Goal: Find specific page/section

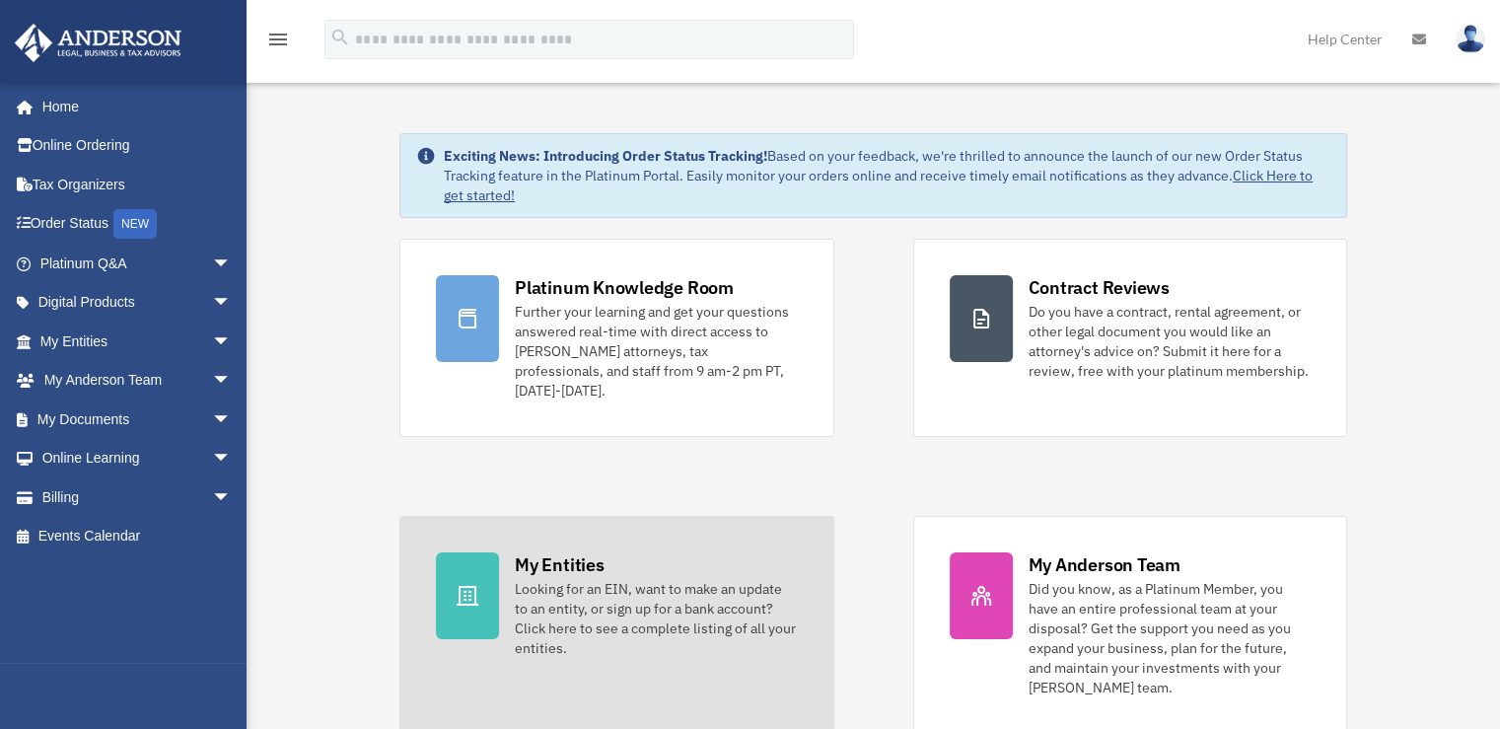
click at [556, 579] on div "Looking for an EIN, want to make an update to an entity, or sign up for a bank …" at bounding box center [656, 618] width 282 height 79
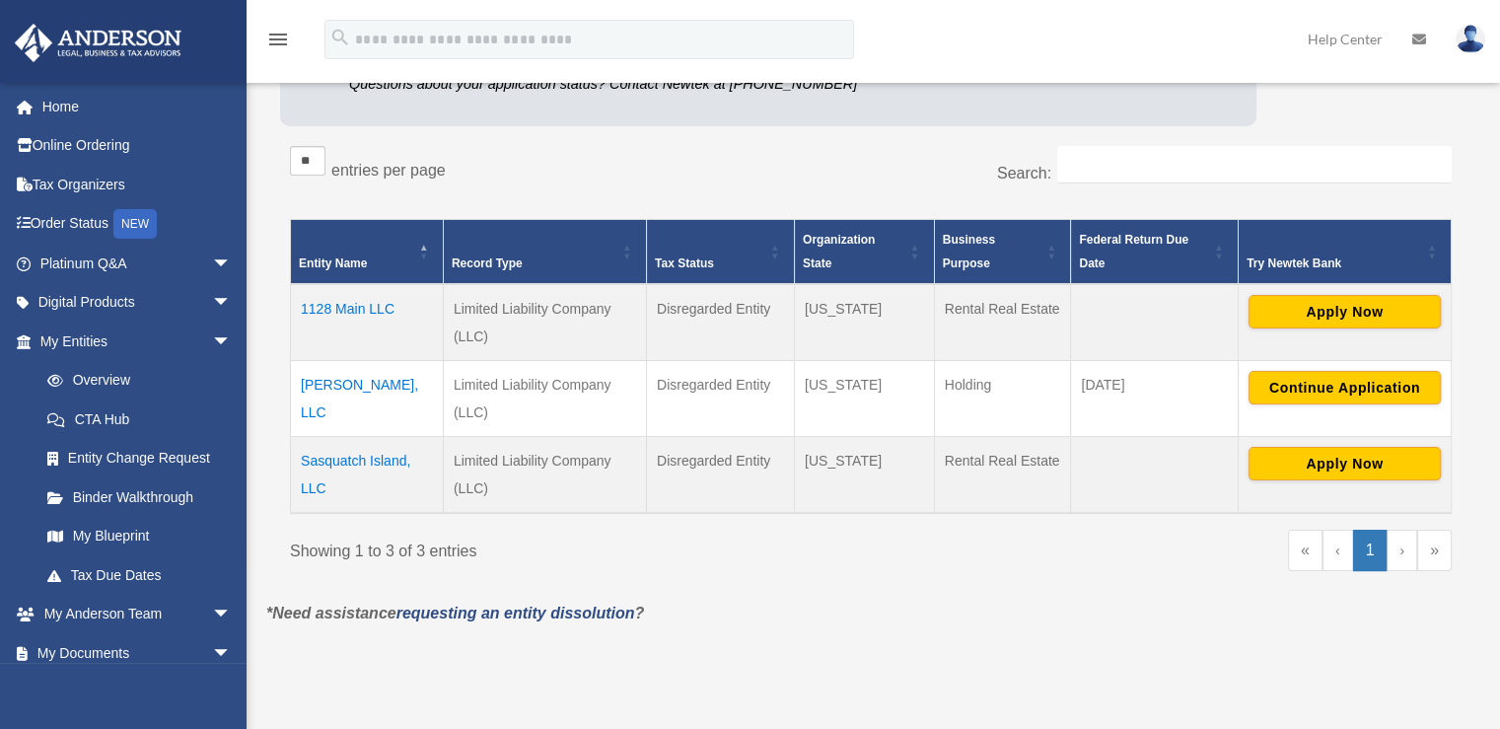
scroll to position [296, 0]
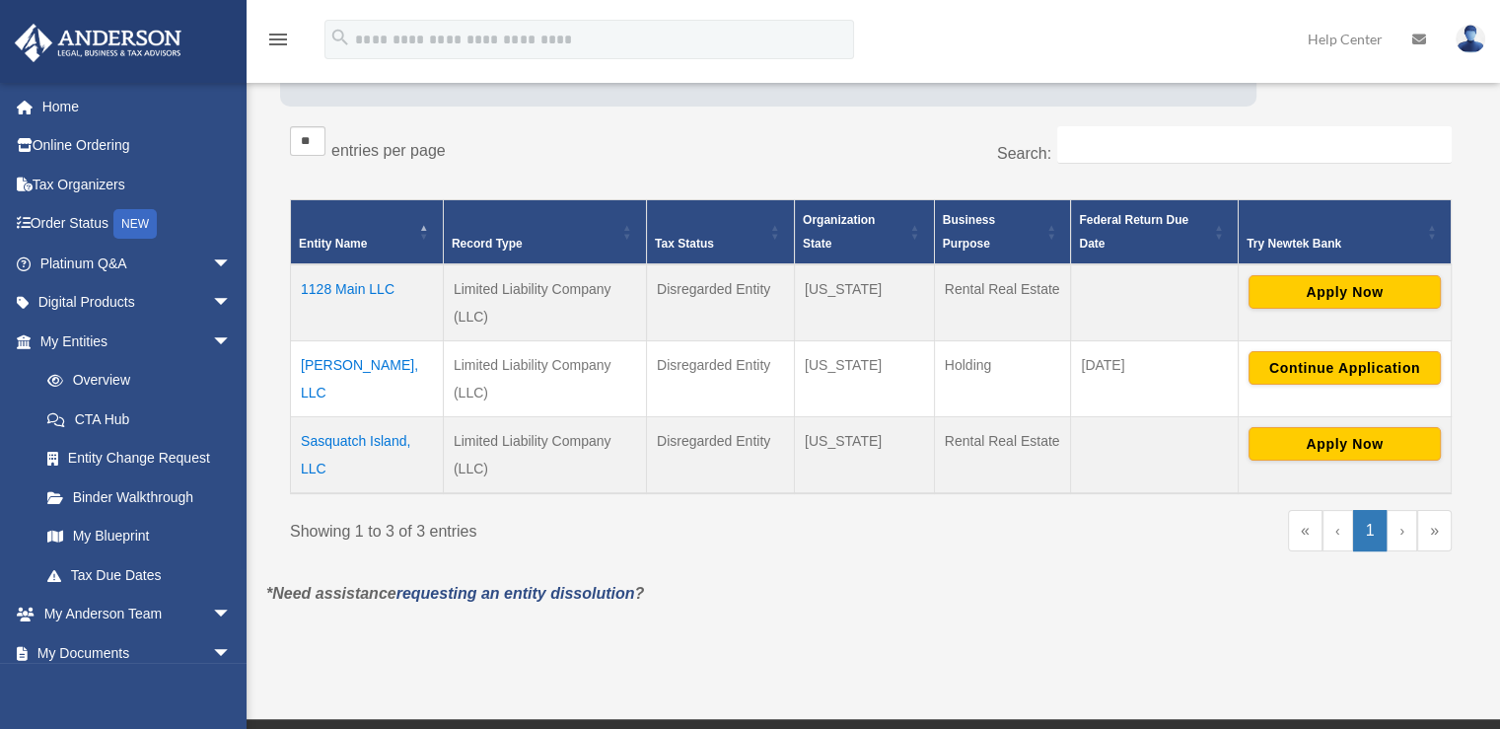
click at [342, 281] on td "1128 Main LLC" at bounding box center [367, 302] width 153 height 77
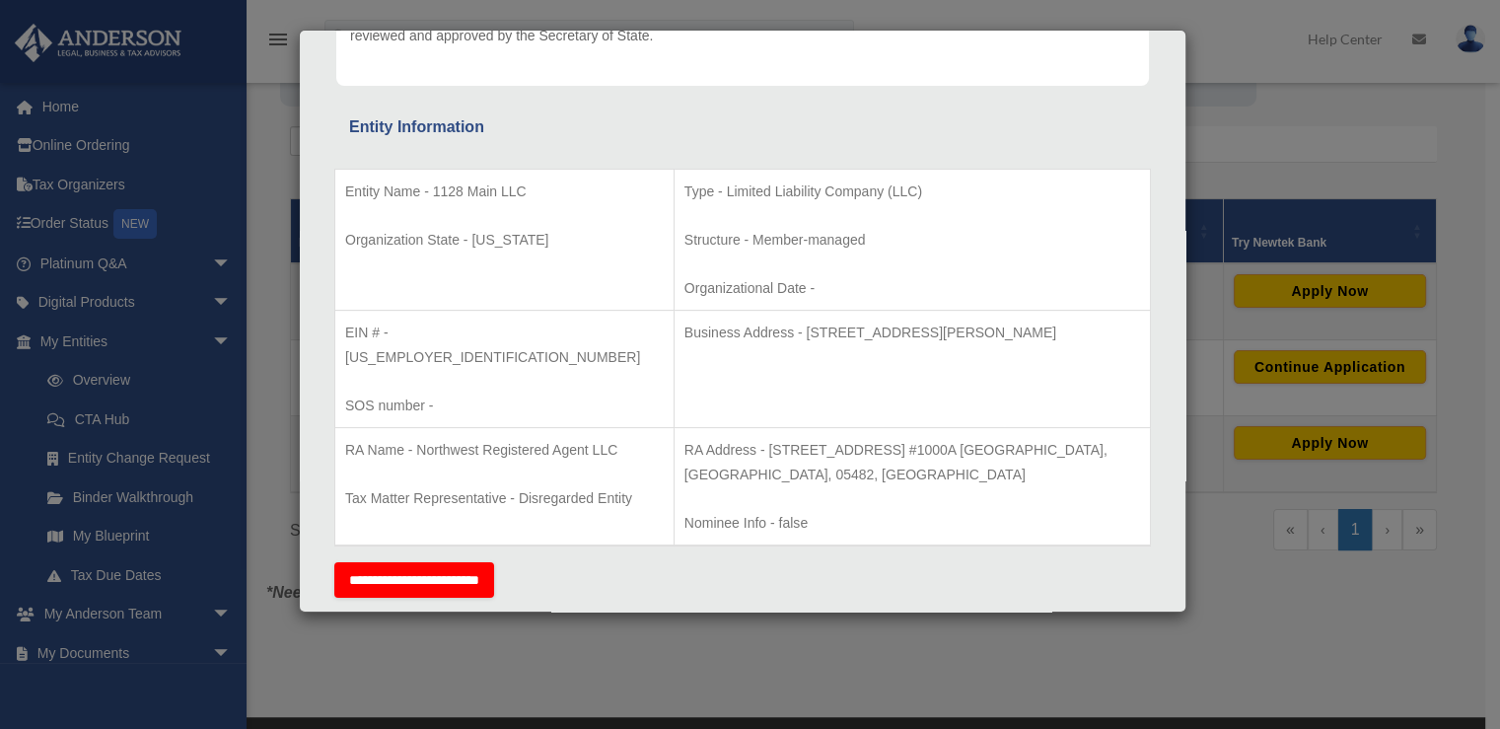
scroll to position [0, 0]
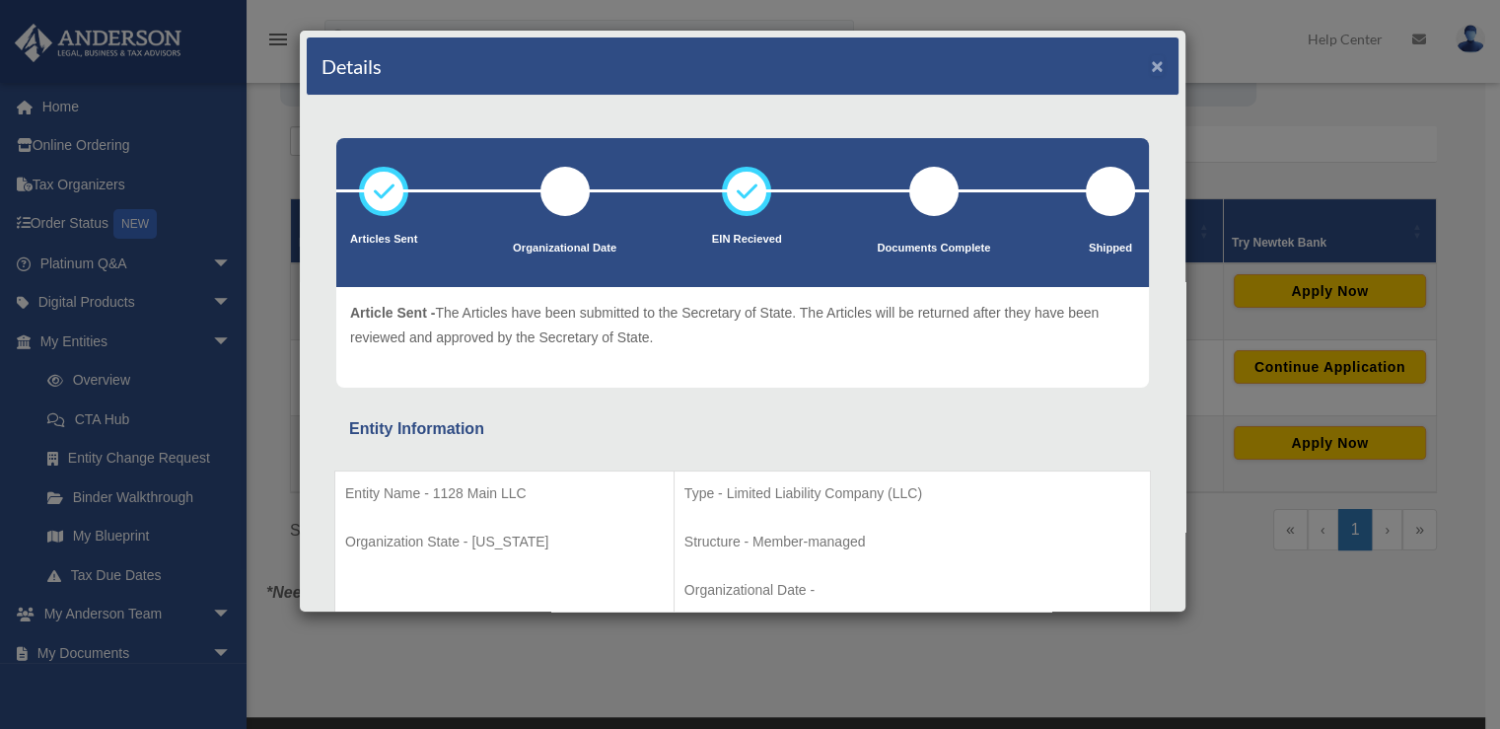
click at [1151, 62] on button "×" at bounding box center [1157, 65] width 13 height 21
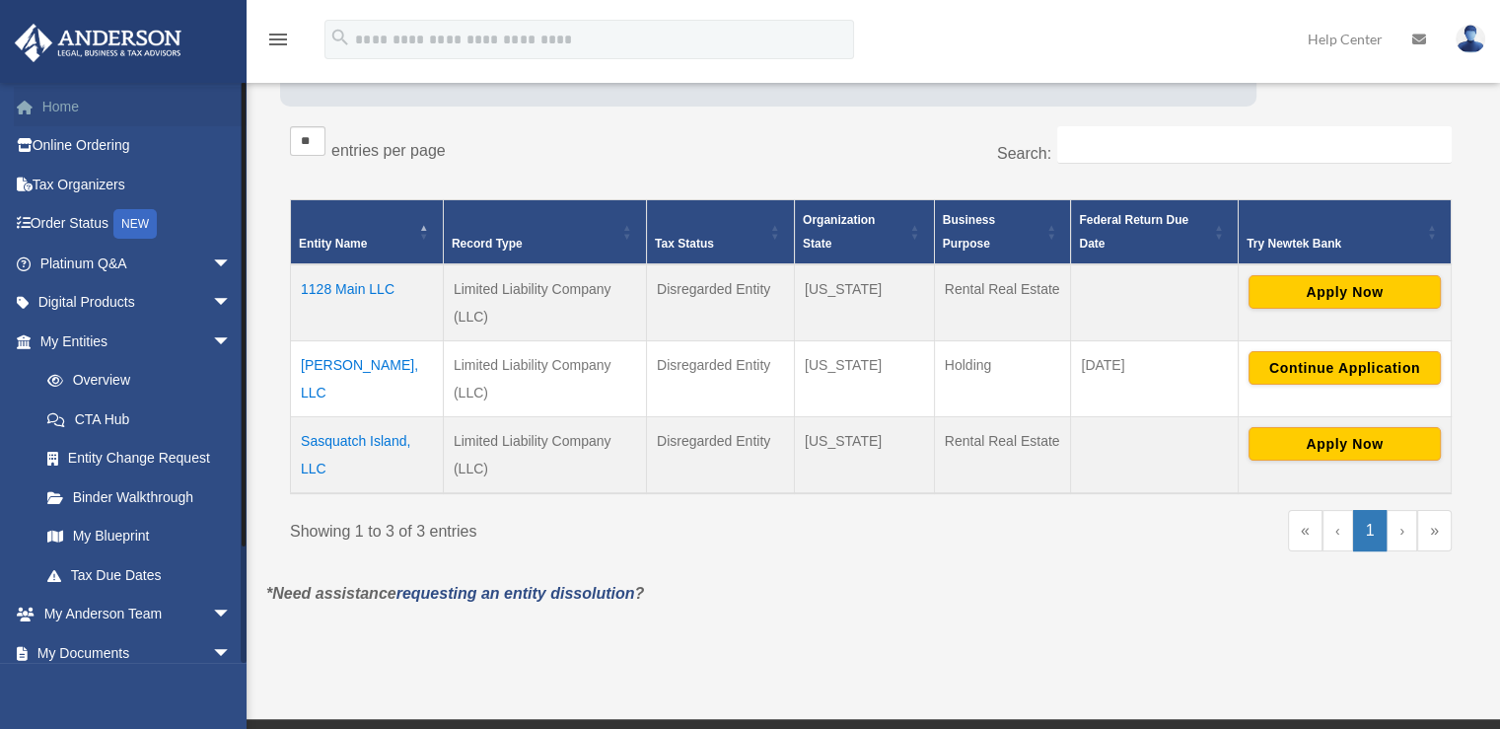
click at [59, 111] on link "Home" at bounding box center [137, 106] width 247 height 39
